Goal: Complete application form

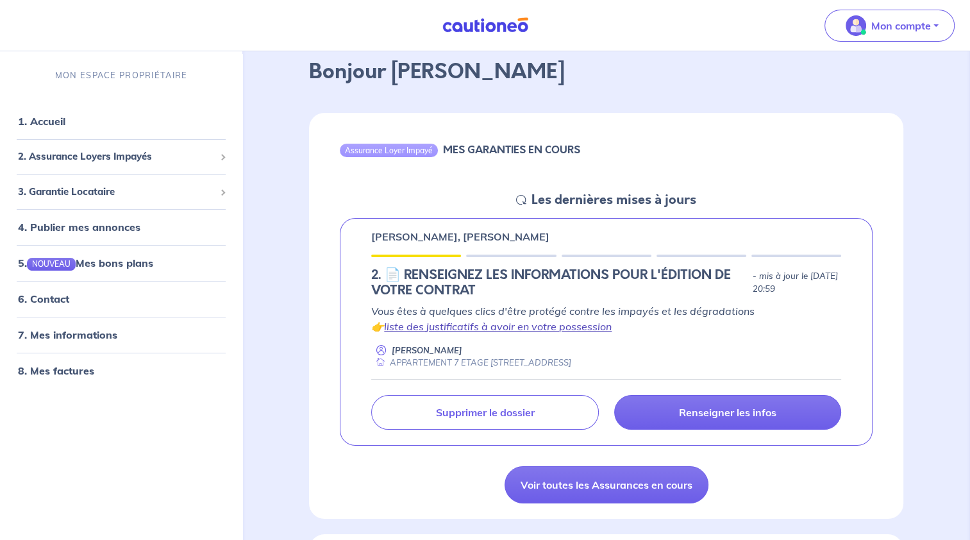
scroll to position [128, 0]
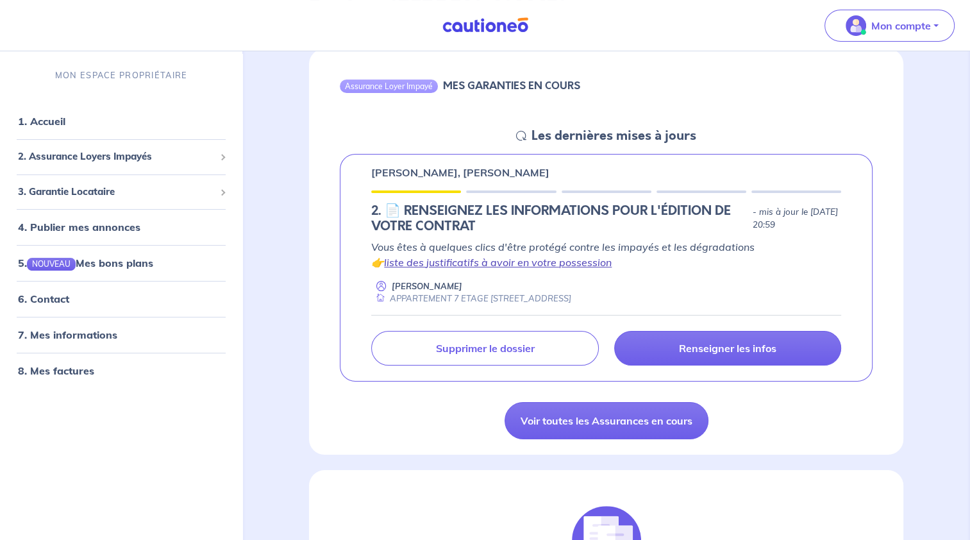
click at [521, 264] on link "liste des justificatifs à avoir en votre possession" at bounding box center [498, 262] width 228 height 13
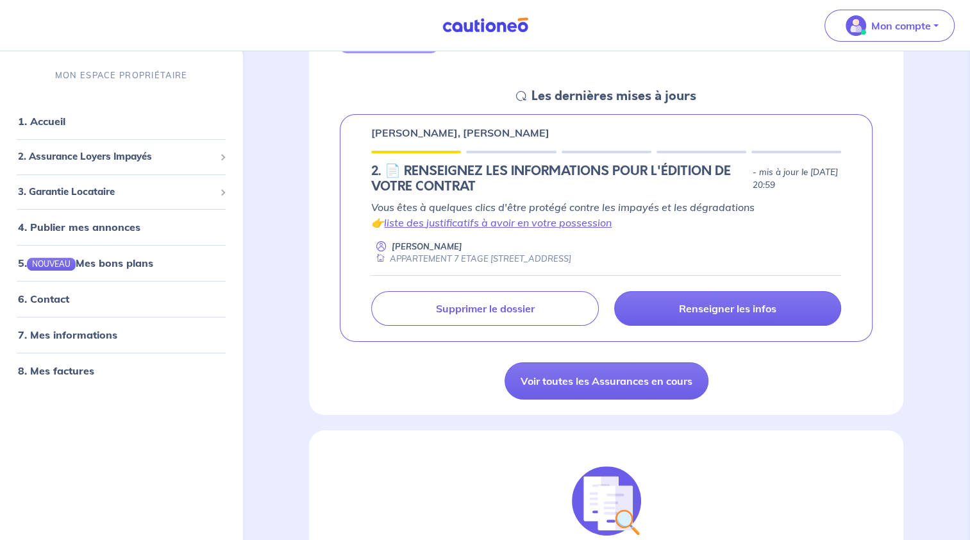
scroll to position [192, 0]
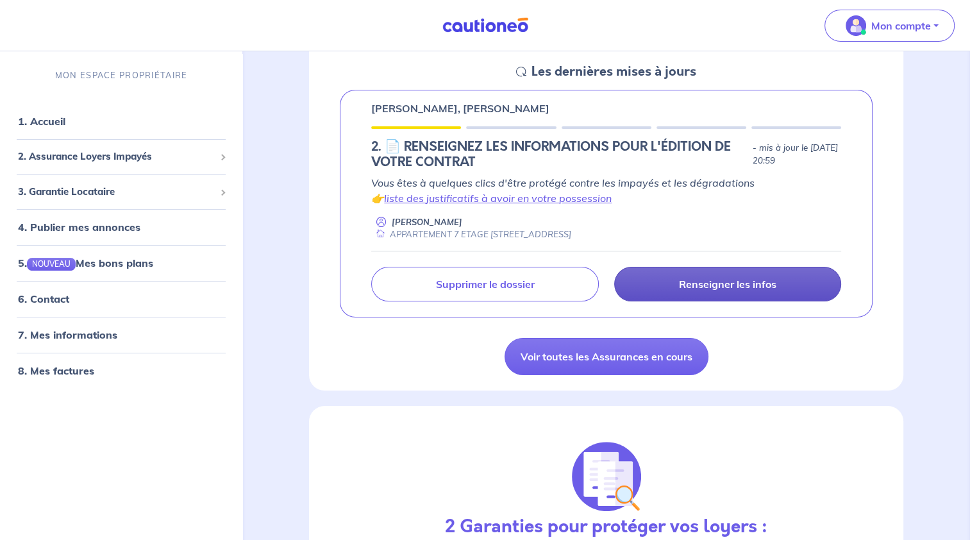
click at [687, 293] on link "Renseigner les infos" at bounding box center [727, 284] width 227 height 35
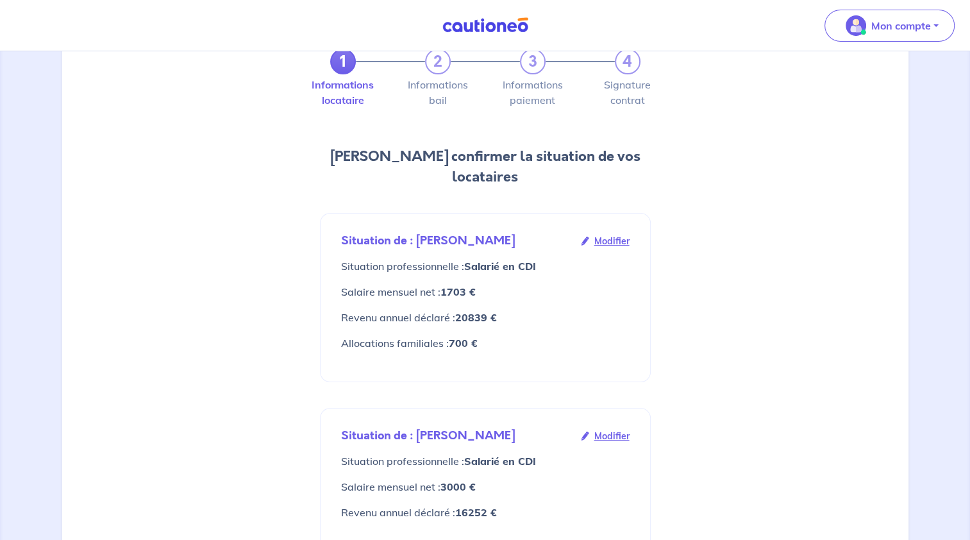
scroll to position [192, 0]
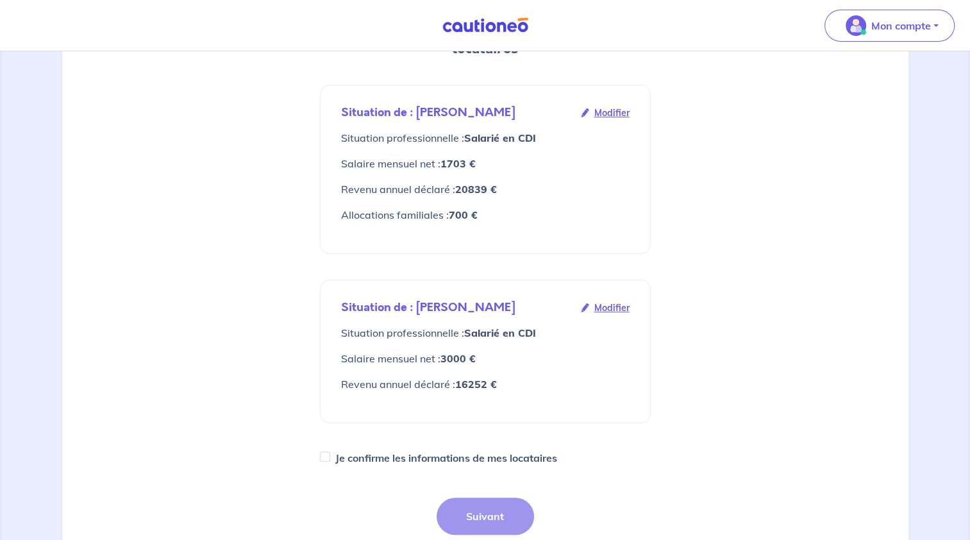
click at [457, 449] on label "Je confirme les informations de mes locataires" at bounding box center [446, 458] width 222 height 18
click at [330, 451] on input "Je confirme les informations de mes locataires" at bounding box center [325, 456] width 10 height 10
checkbox input "true"
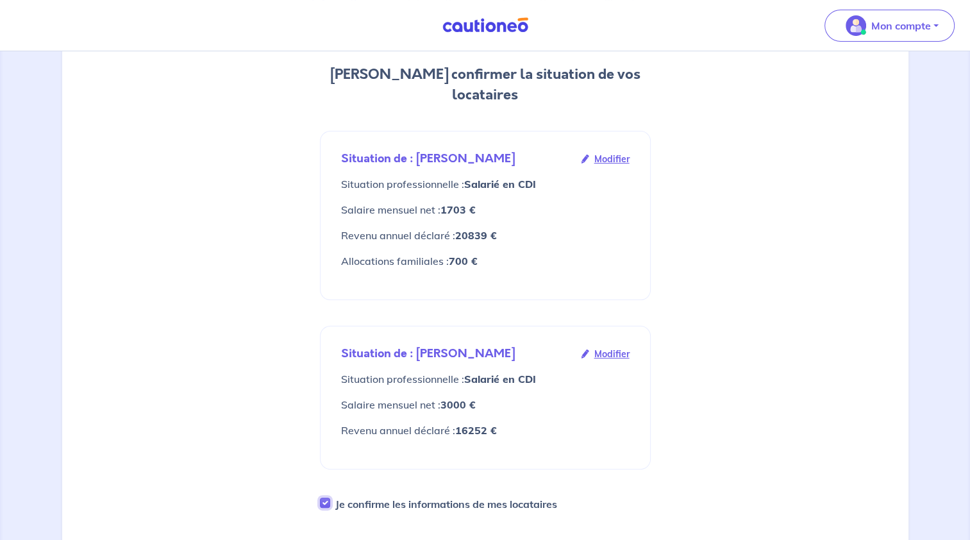
scroll to position [128, 0]
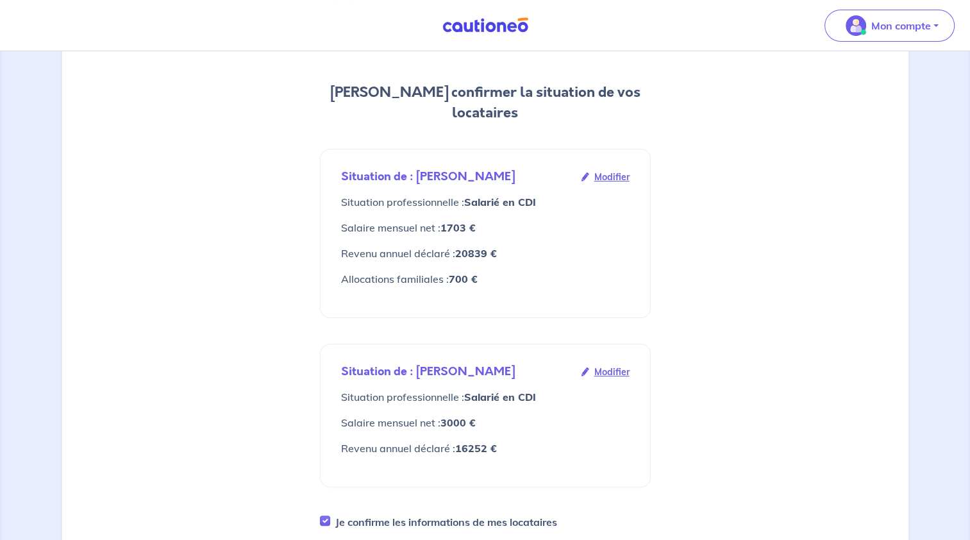
click at [609, 170] on span "Modifier" at bounding box center [611, 177] width 35 height 14
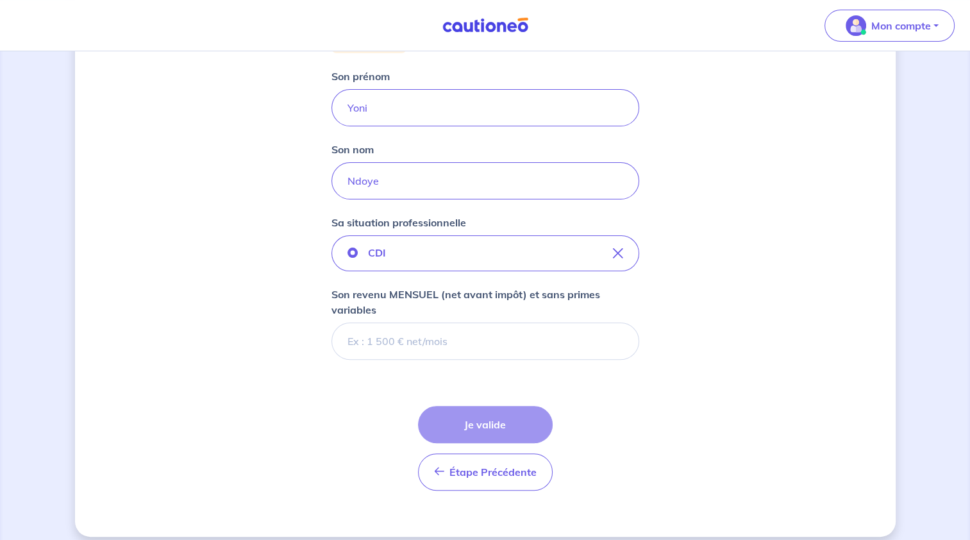
scroll to position [288, 0]
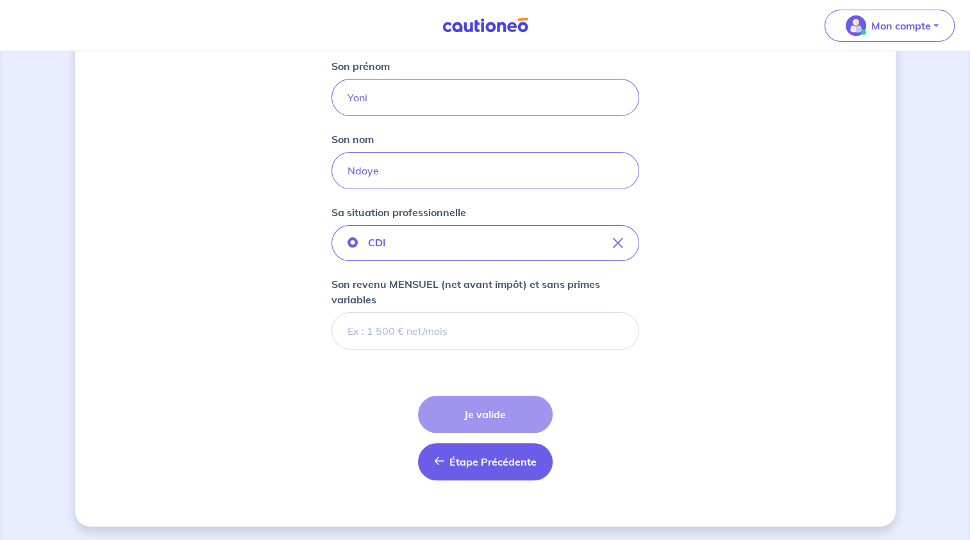
click at [476, 459] on span "Étape Précédente" at bounding box center [493, 461] width 87 height 13
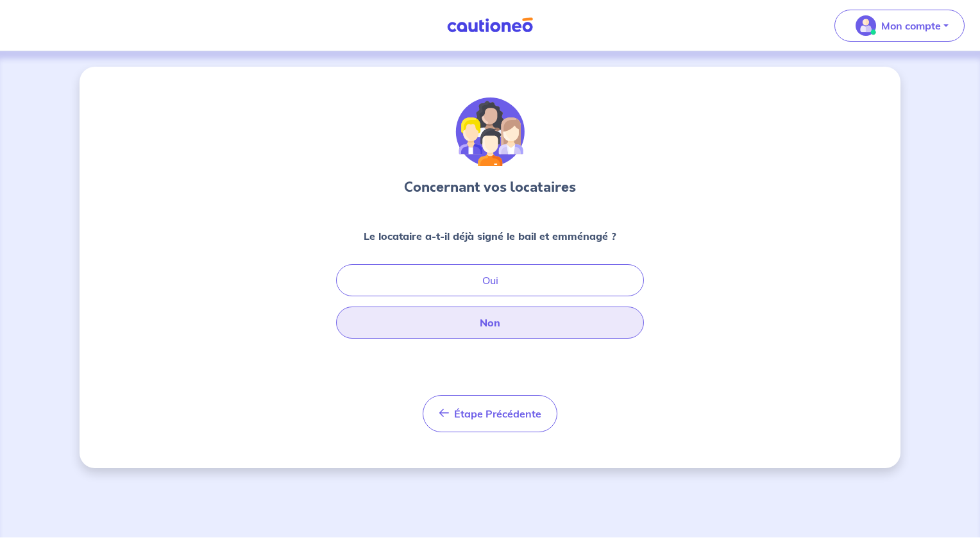
click at [502, 327] on button "Non" at bounding box center [490, 323] width 308 height 32
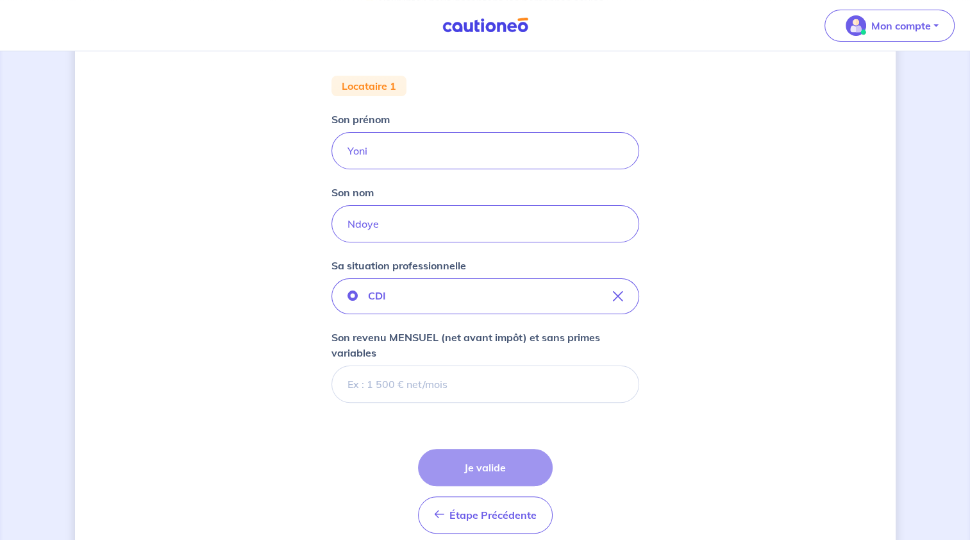
scroll to position [257, 0]
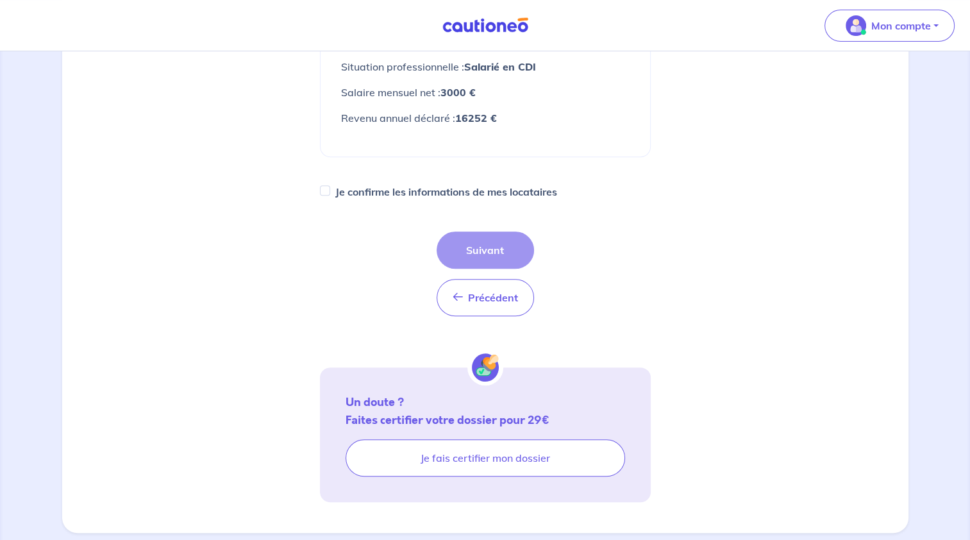
scroll to position [460, 0]
